Goal: Entertainment & Leisure: Browse casually

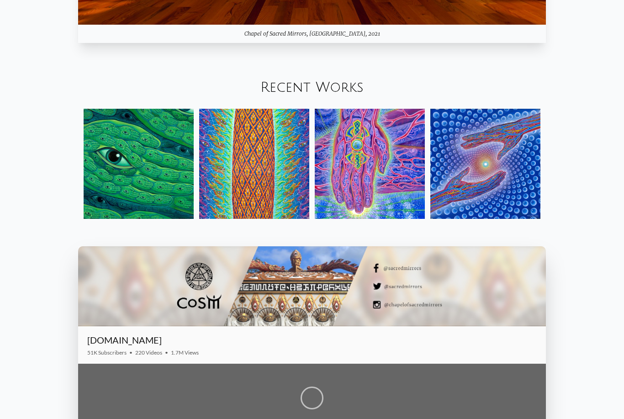
scroll to position [1109, 0]
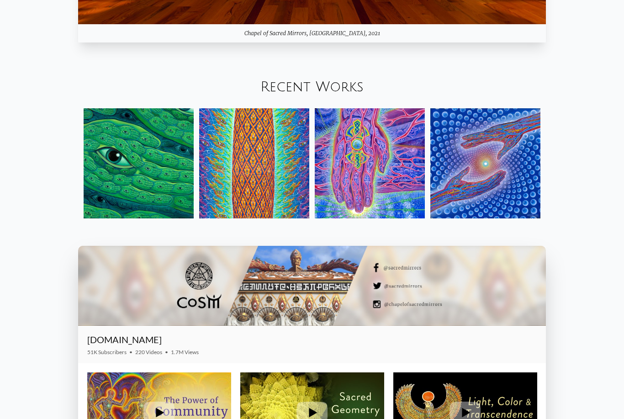
click at [467, 209] on img at bounding box center [485, 163] width 110 height 110
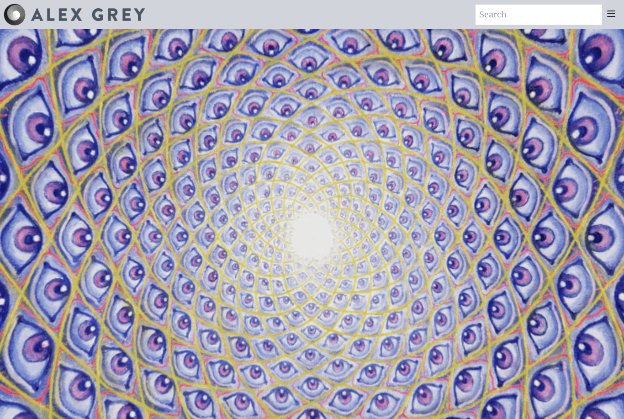
scroll to position [1139, 0]
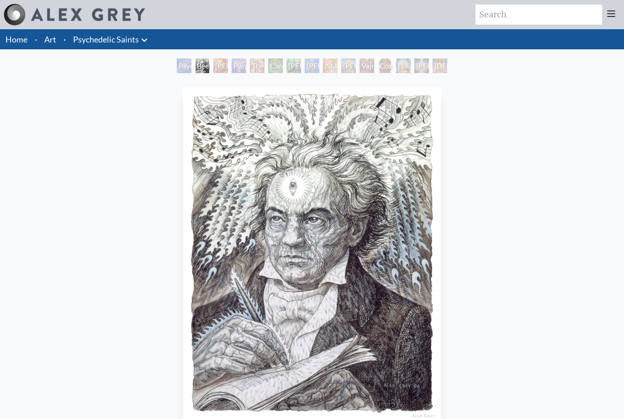
click at [37, 302] on div "Beethoven 1996, graphite, ink & gouache on paper, 11 x 14 in. Visit the CoSM Sh…" at bounding box center [312, 308] width 610 height 450
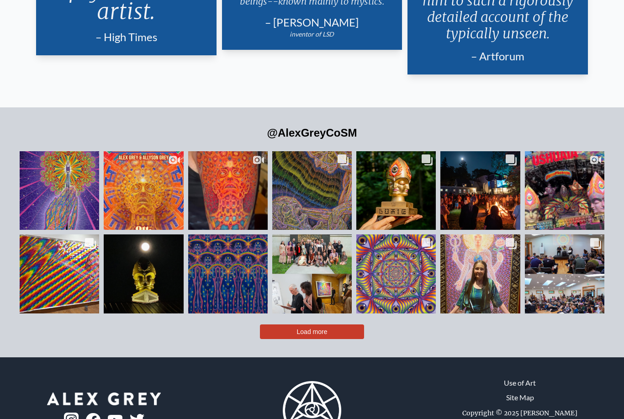
scroll to position [1996, 0]
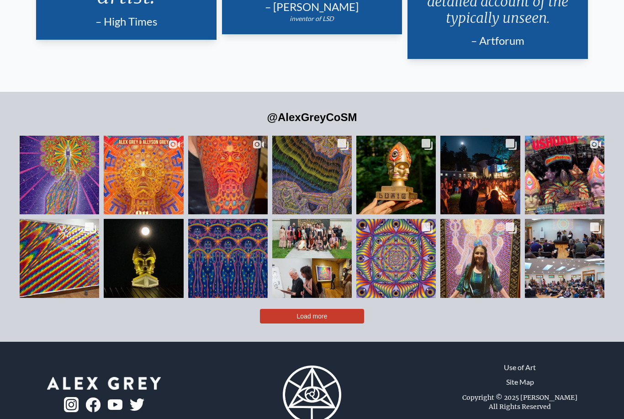
click at [298, 322] on button "Load more" at bounding box center [312, 316] width 104 height 15
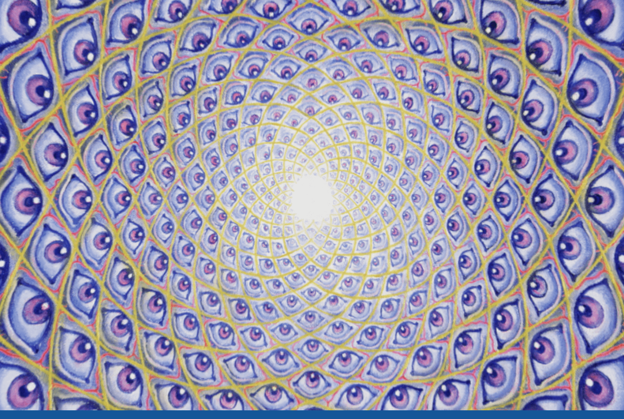
scroll to position [0, 0]
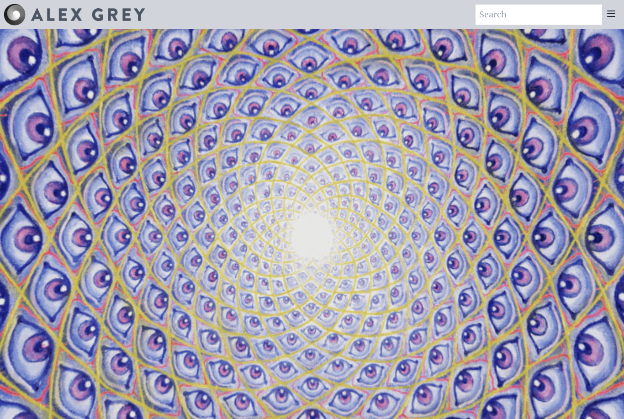
click at [610, 14] on icon at bounding box center [611, 13] width 7 height 5
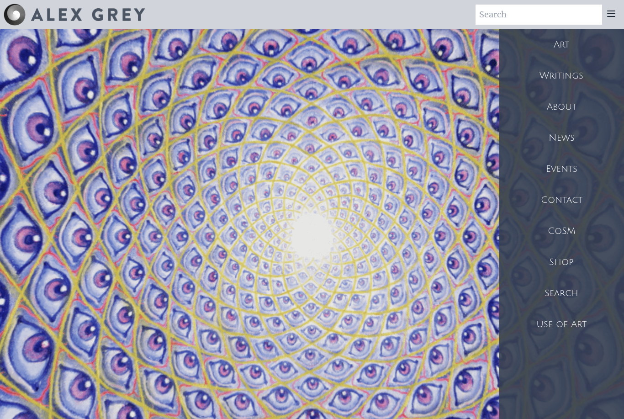
click at [559, 42] on div "Art" at bounding box center [561, 44] width 125 height 31
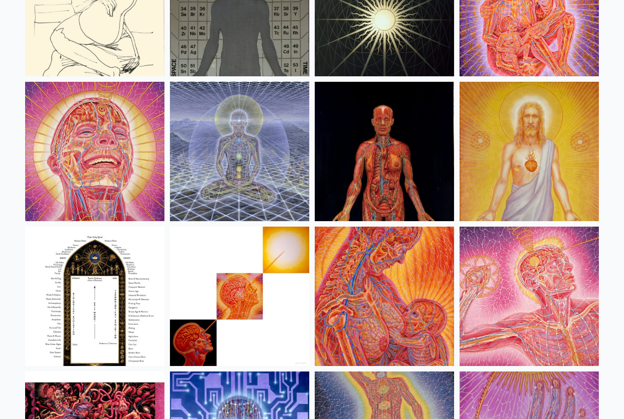
scroll to position [9578, 0]
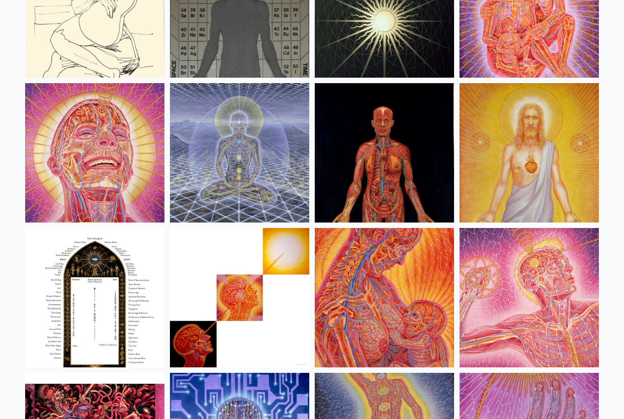
click at [201, 187] on img at bounding box center [239, 152] width 139 height 139
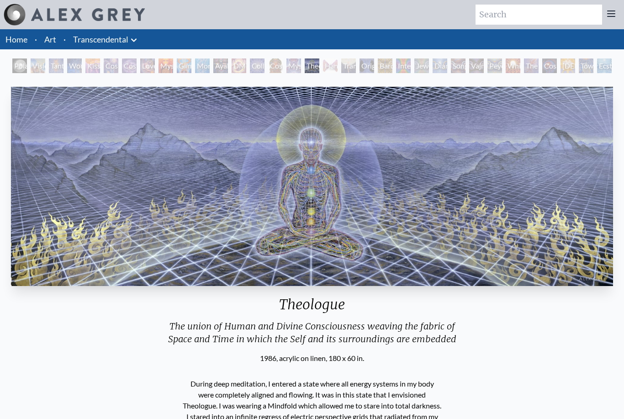
click at [101, 231] on img "17 / 33" at bounding box center [312, 186] width 602 height 199
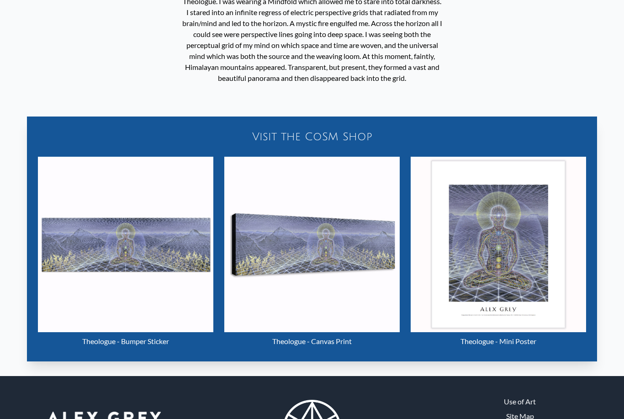
scroll to position [426, 0]
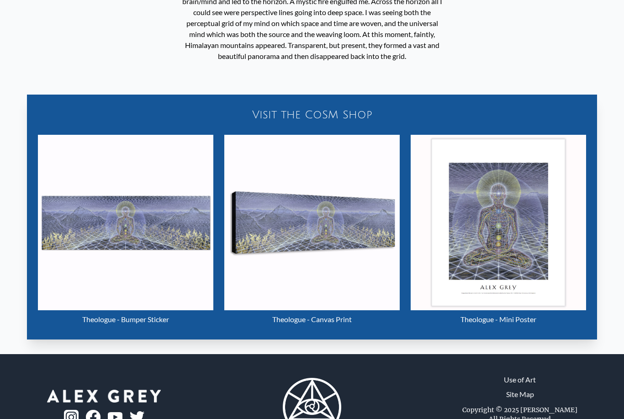
click at [479, 236] on img "17 / 33" at bounding box center [498, 222] width 175 height 175
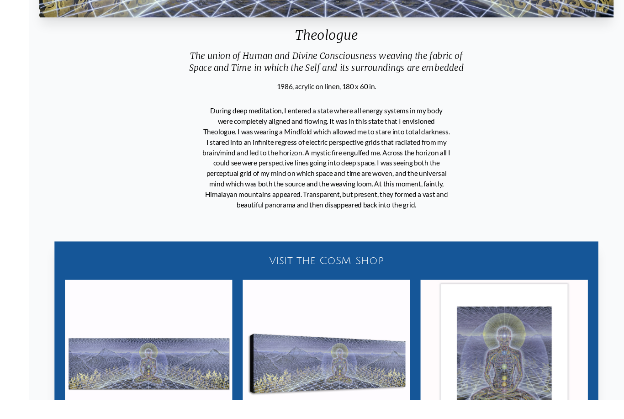
scroll to position [358, 0]
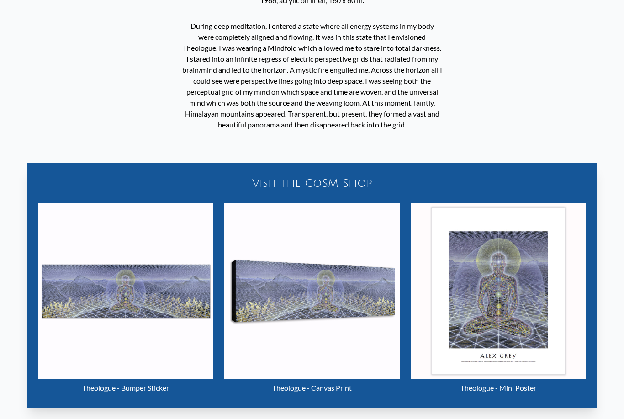
click at [78, 286] on img "17 / 33" at bounding box center [125, 290] width 175 height 175
